Goal: Information Seeking & Learning: Learn about a topic

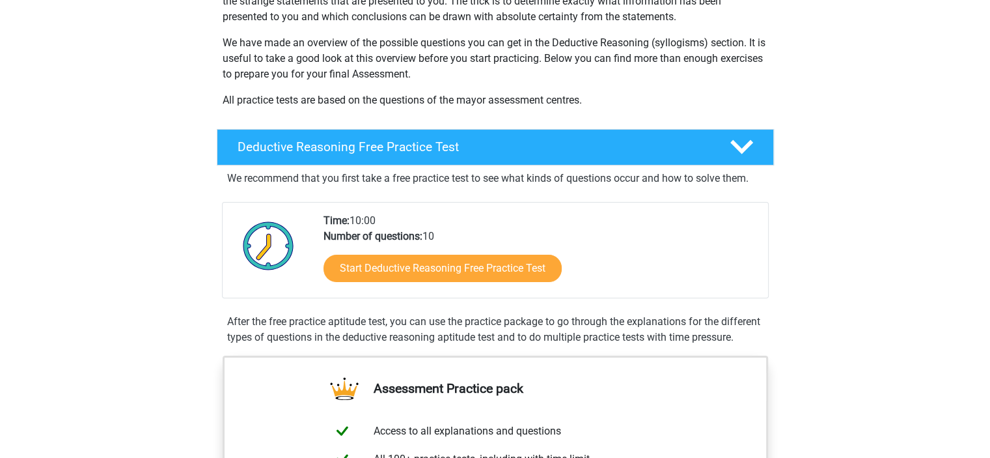
scroll to position [195, 0]
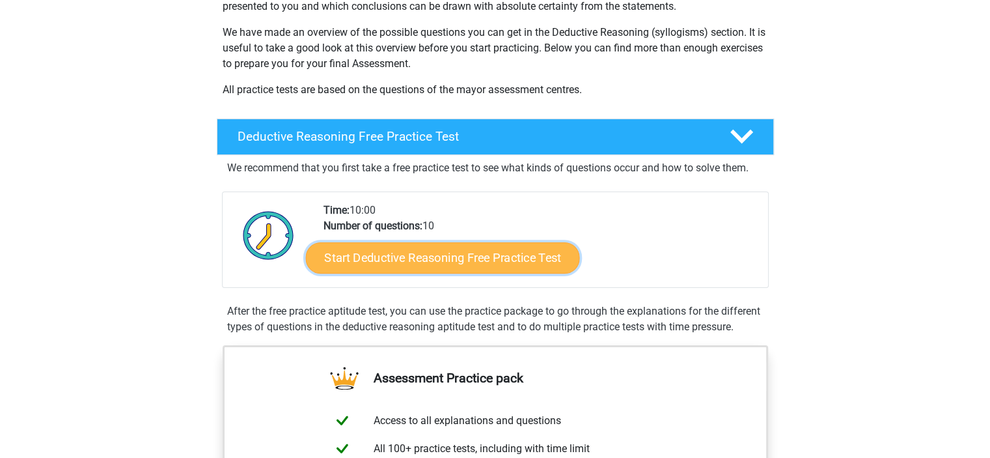
click at [440, 260] on link "Start Deductive Reasoning Free Practice Test" at bounding box center [442, 257] width 274 height 31
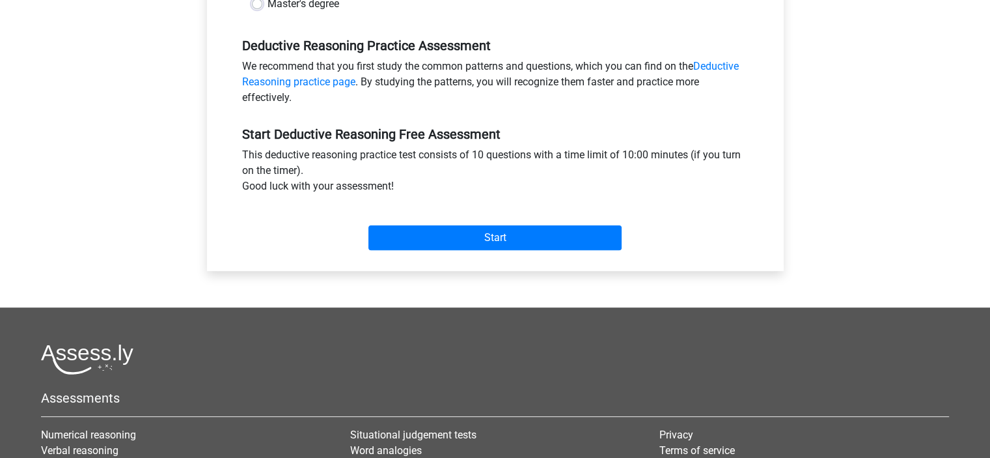
scroll to position [130, 0]
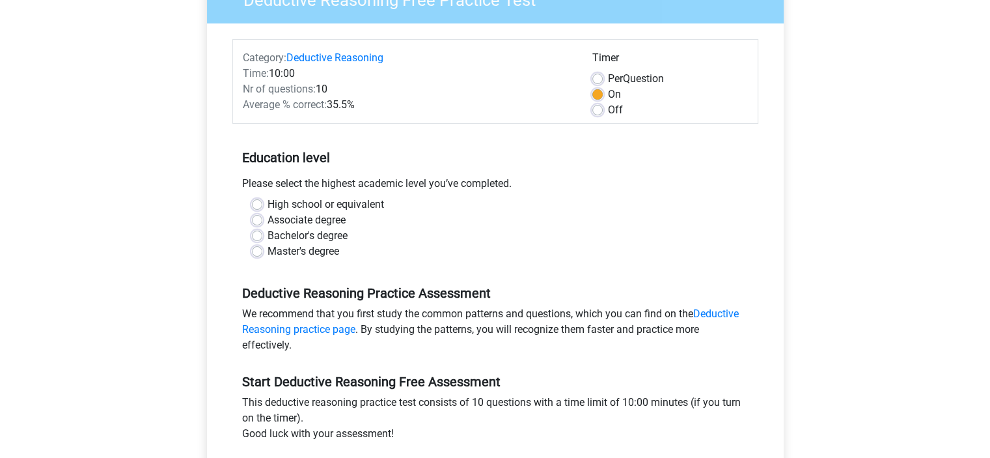
click at [268, 200] on label "High school or equivalent" at bounding box center [326, 205] width 117 height 16
click at [258, 200] on input "High school or equivalent" at bounding box center [257, 203] width 10 height 13
radio input "true"
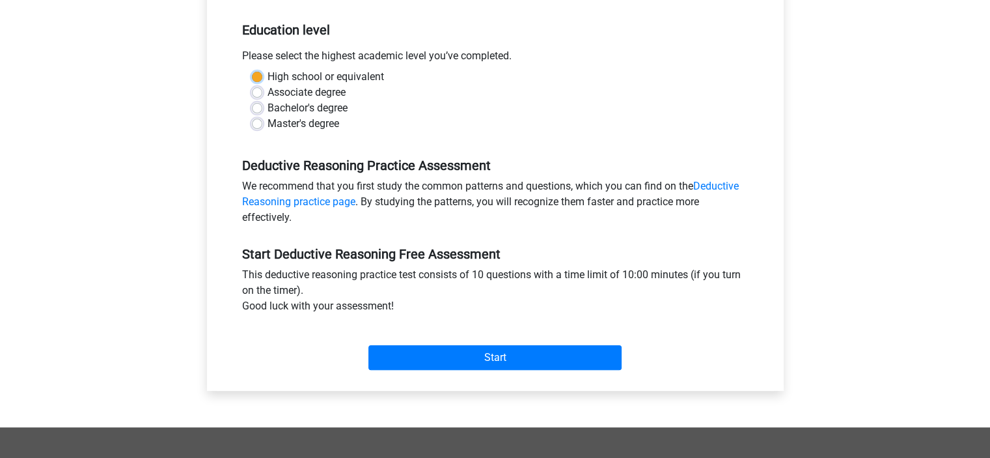
scroll to position [260, 0]
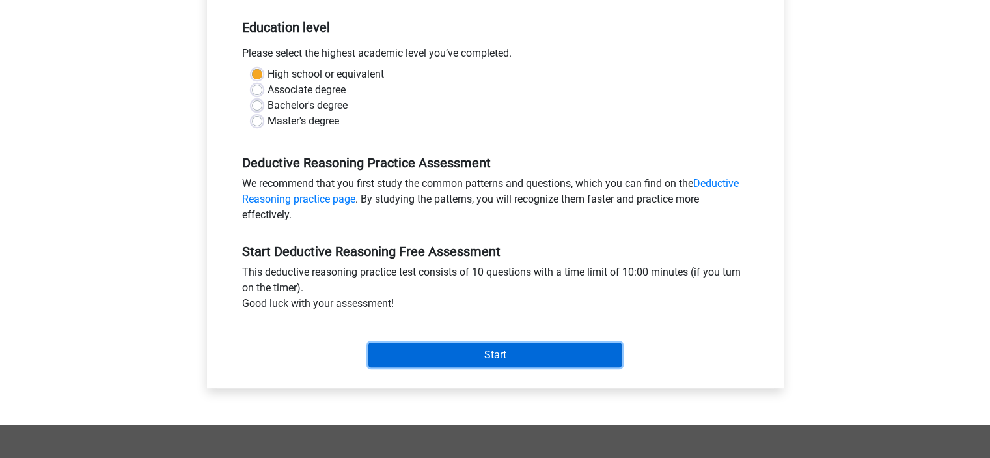
click at [430, 348] on input "Start" at bounding box center [494, 354] width 253 height 25
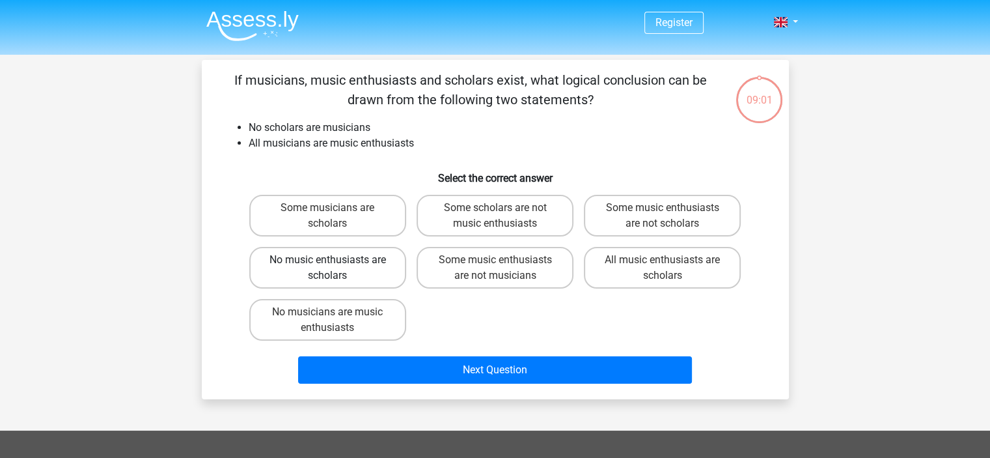
click at [357, 256] on label "No music enthusiasts are scholars" at bounding box center [327, 268] width 157 height 42
click at [336, 260] on input "No music enthusiasts are scholars" at bounding box center [331, 264] width 8 height 8
radio input "true"
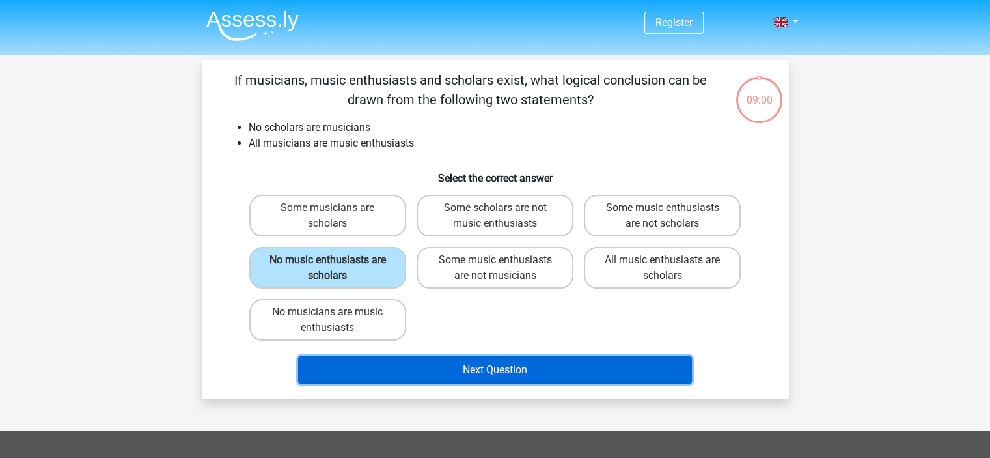
click at [475, 360] on button "Next Question" at bounding box center [495, 369] width 394 height 27
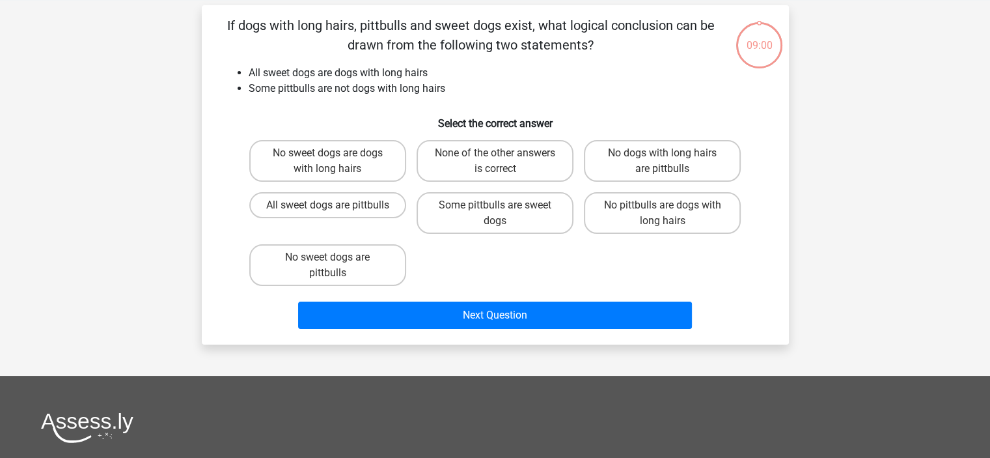
scroll to position [60, 0]
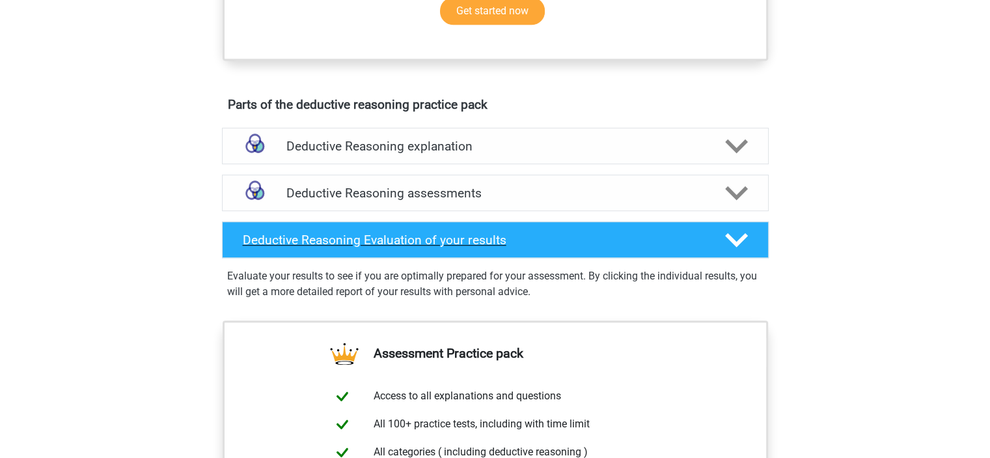
scroll to position [716, 0]
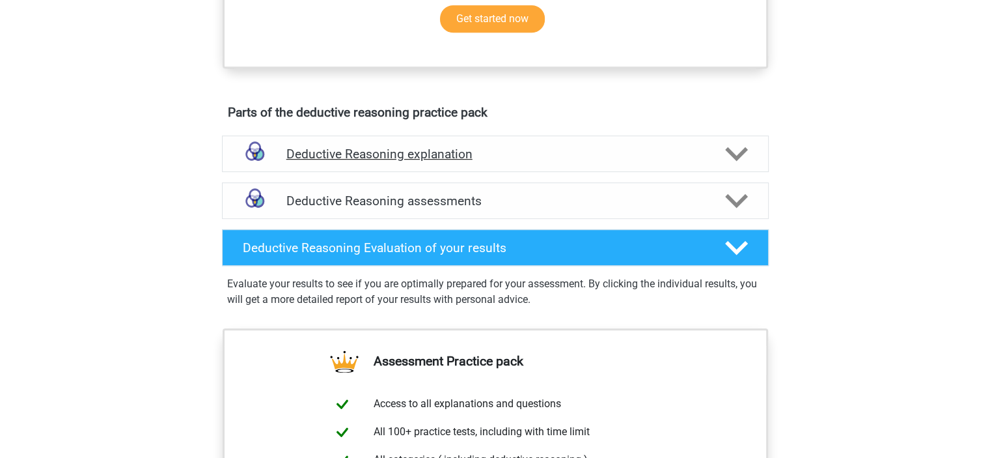
click at [736, 165] on icon at bounding box center [736, 154] width 23 height 23
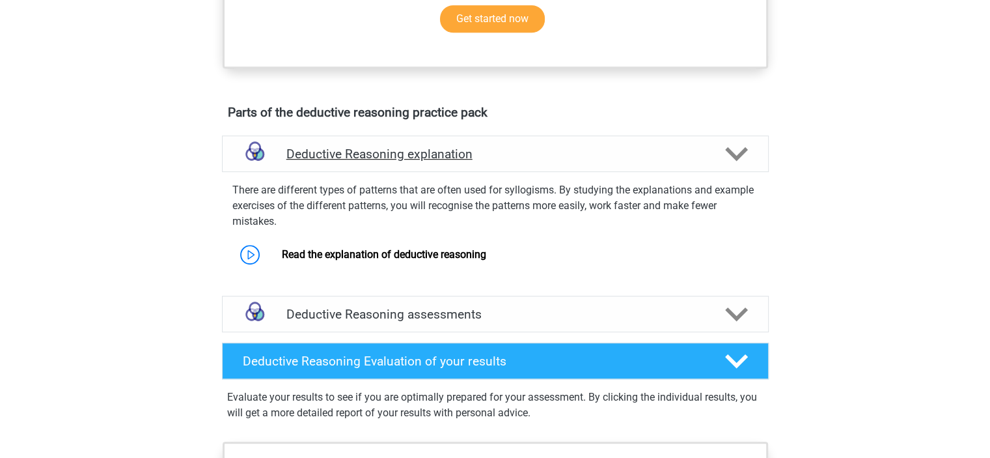
click at [736, 164] on icon at bounding box center [736, 154] width 23 height 23
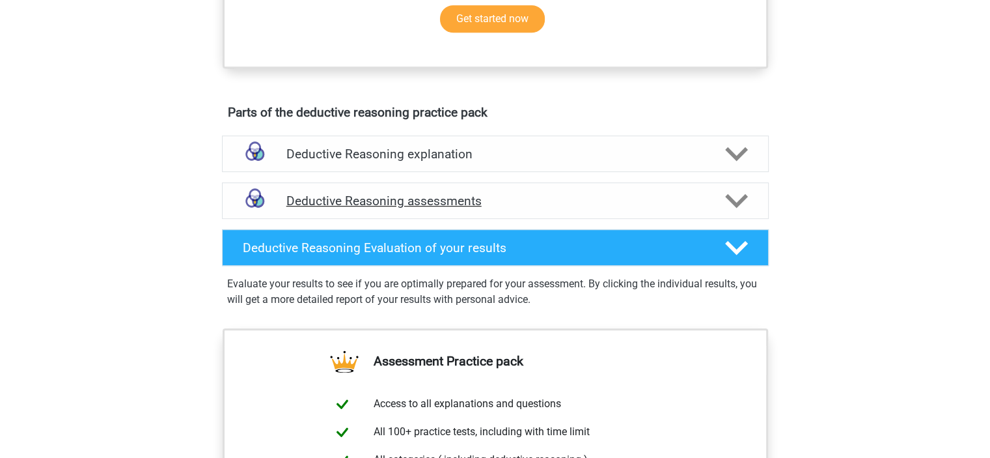
click at [742, 206] on icon at bounding box center [736, 200] width 23 height 23
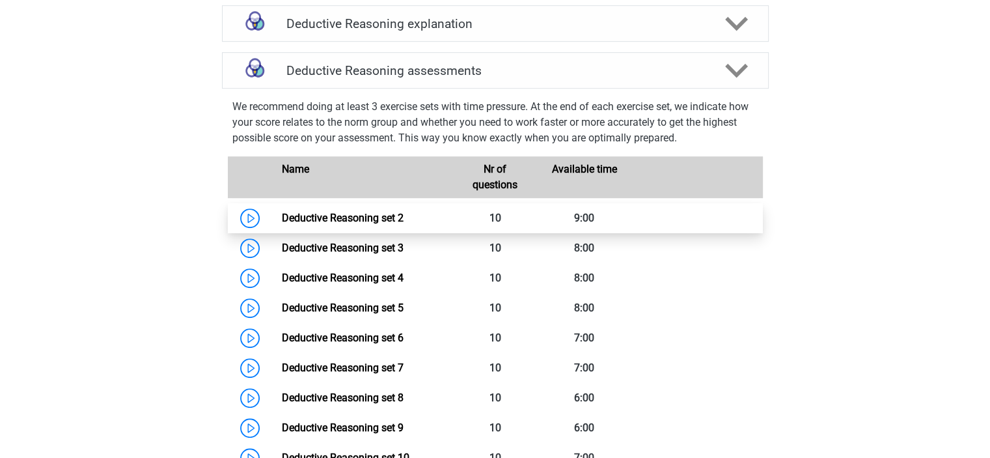
scroll to position [911, 0]
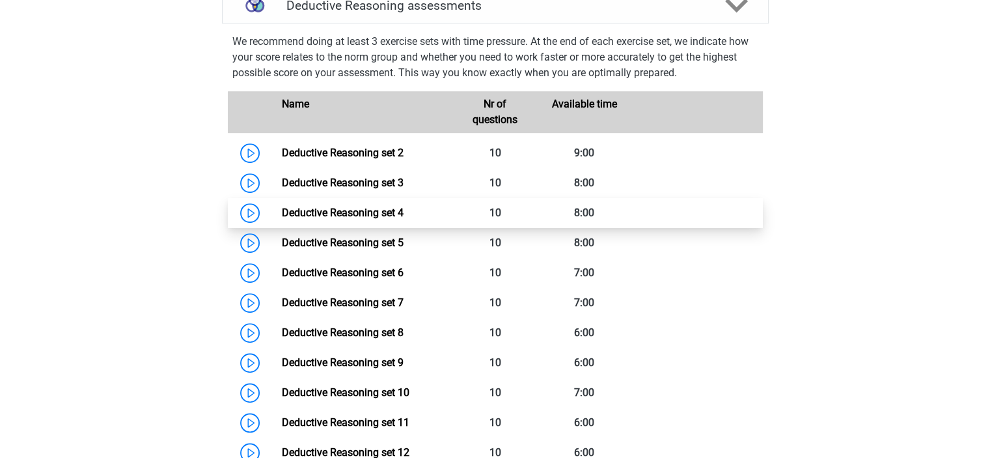
click at [380, 219] on link "Deductive Reasoning set 4" at bounding box center [343, 212] width 122 height 12
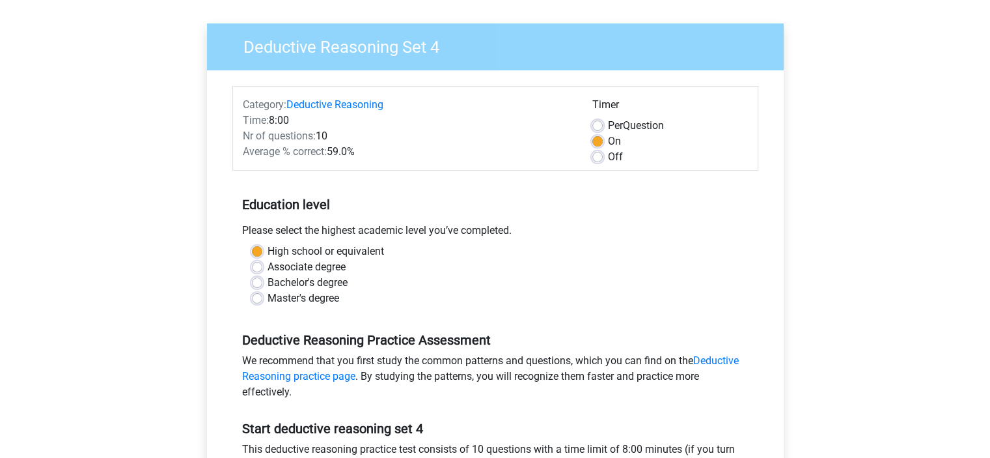
scroll to position [195, 0]
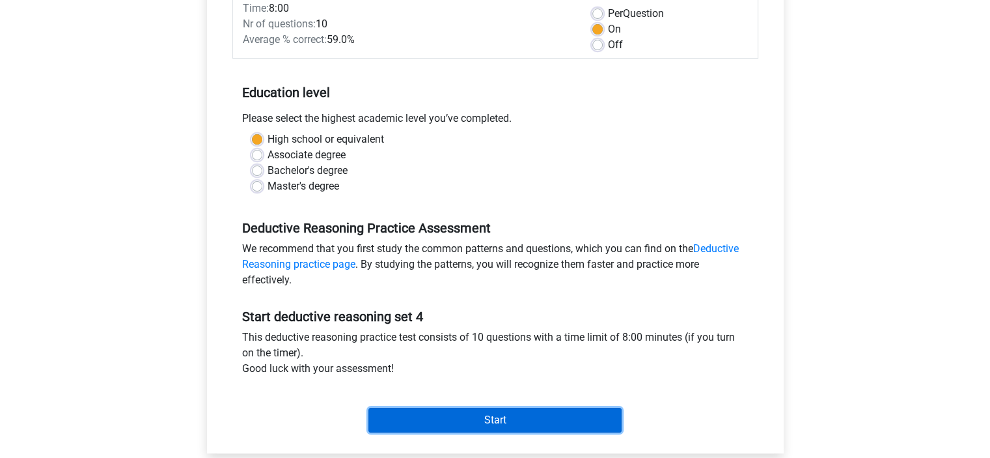
click at [532, 424] on input "Start" at bounding box center [494, 420] width 253 height 25
